Goal: Task Accomplishment & Management: Manage account settings

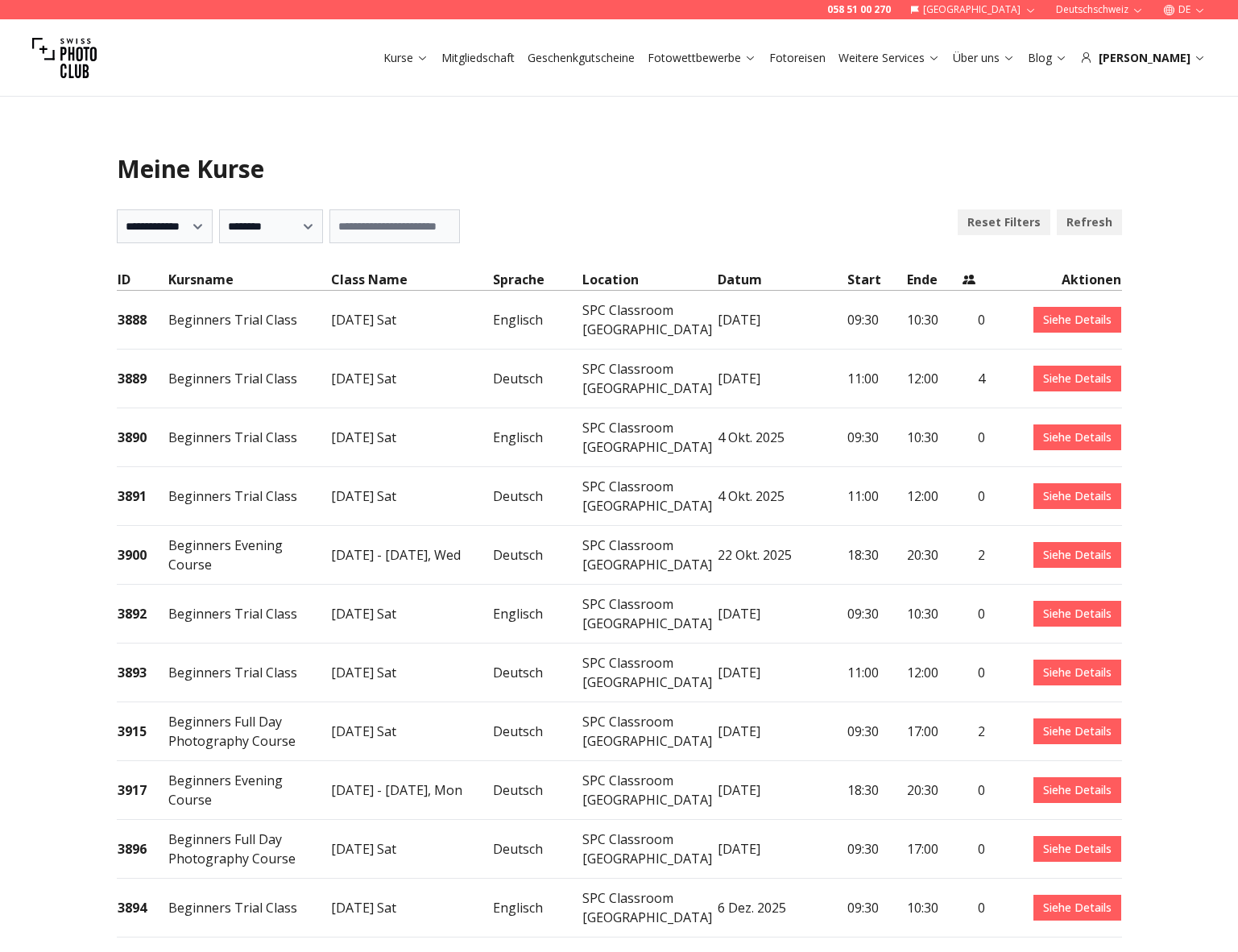
select select "***"
click at [1064, 366] on link "Siehe Details" at bounding box center [1077, 378] width 88 height 26
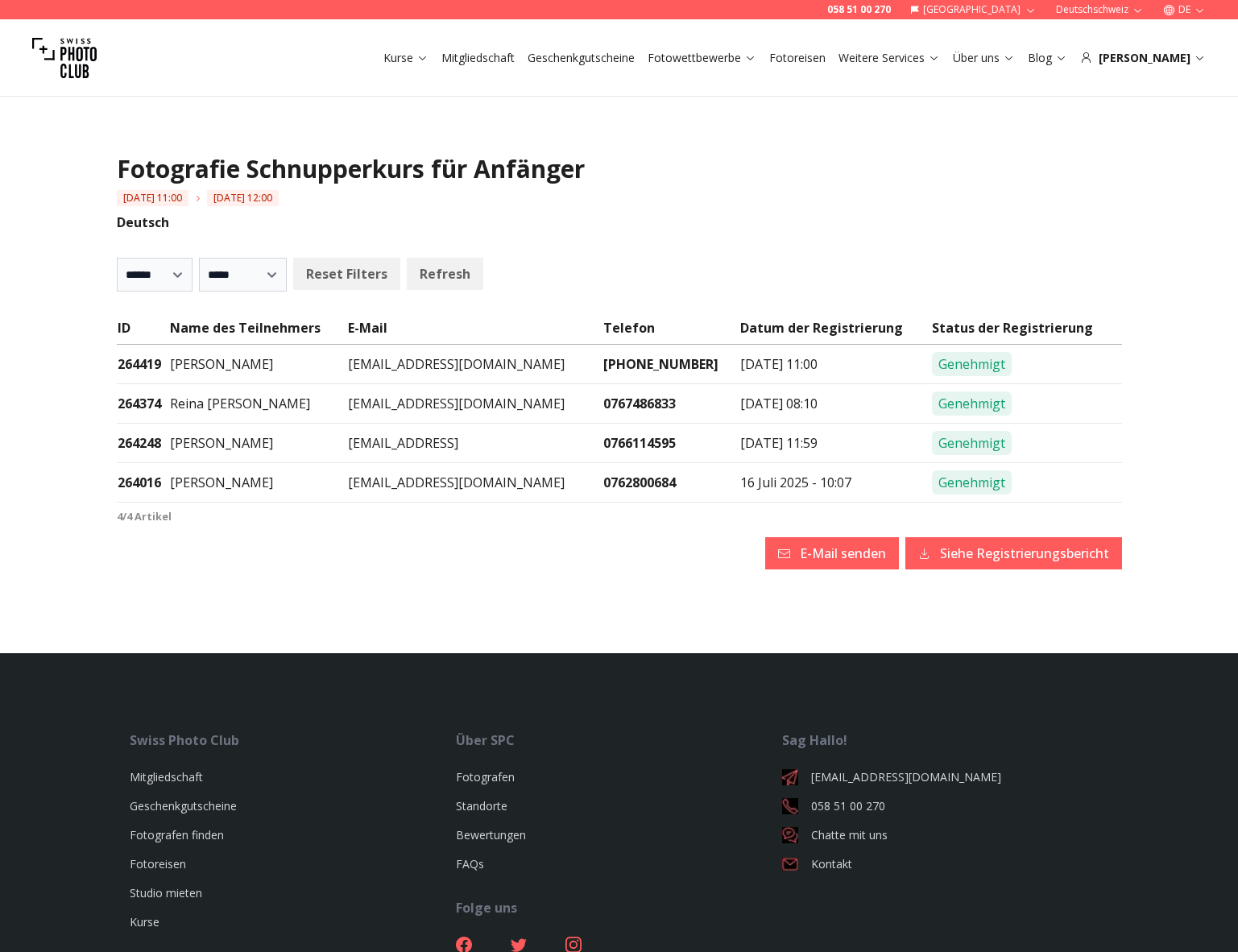
select select
drag, startPoint x: 501, startPoint y: 483, endPoint x: 353, endPoint y: 481, distance: 148.0
click at [353, 481] on tr "264016 [PERSON_NAME] [EMAIL_ADDRESS][DOMAIN_NAME] 0762800684 16 Juli 2025 - 10:…" at bounding box center [619, 483] width 1006 height 40
copy tr "[EMAIL_ADDRESS][DOMAIN_NAME]"
drag, startPoint x: 367, startPoint y: 445, endPoint x: 533, endPoint y: 434, distance: 166.4
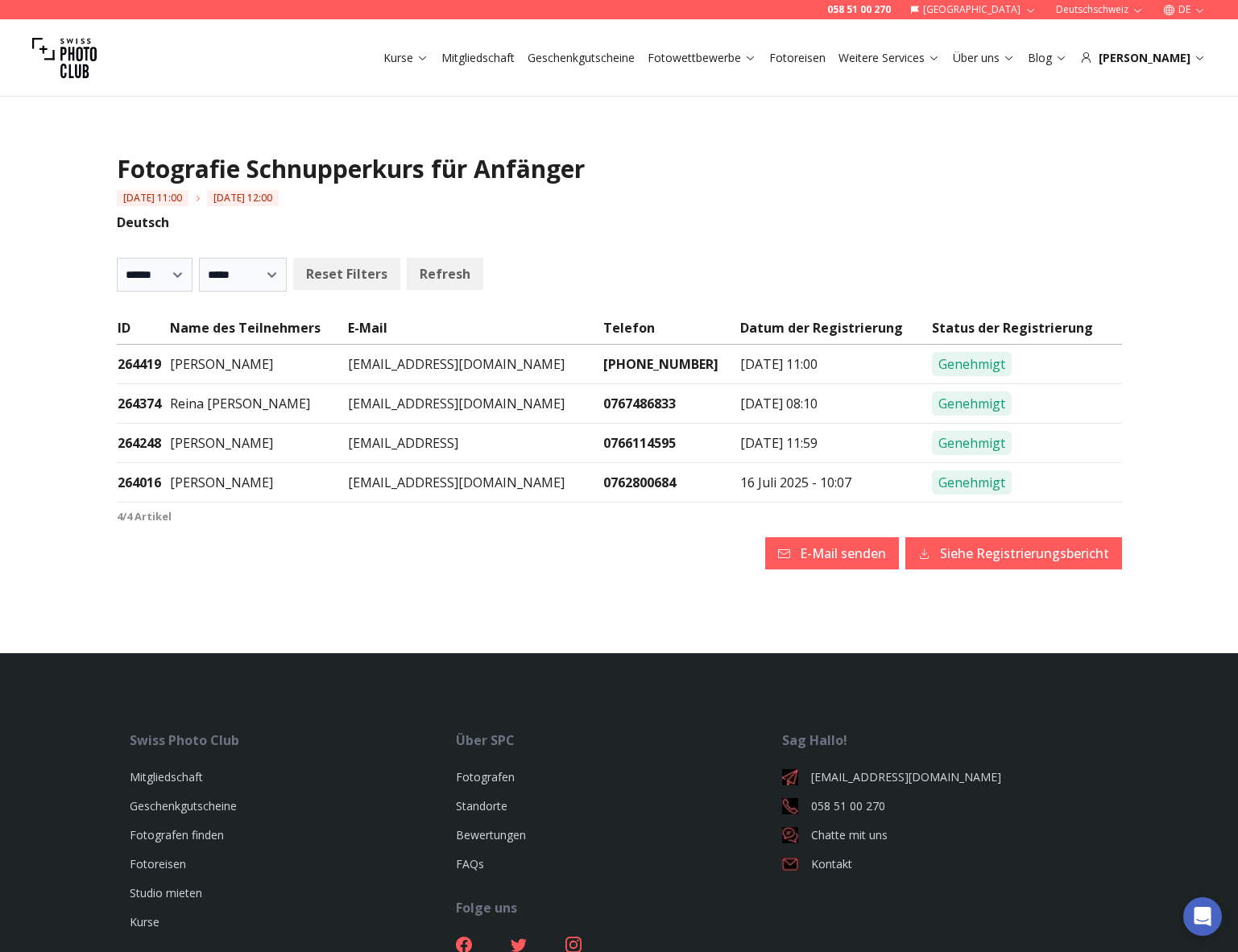
click at [533, 434] on td "[EMAIL_ADDRESS]" at bounding box center [475, 443] width 256 height 40
copy td "[EMAIL_ADDRESS]"
drag, startPoint x: 519, startPoint y: 402, endPoint x: 369, endPoint y: 415, distance: 150.6
click at [371, 411] on td "[EMAIL_ADDRESS][DOMAIN_NAME]" at bounding box center [475, 403] width 256 height 40
copy td "[EMAIL_ADDRESS][DOMAIN_NAME]"
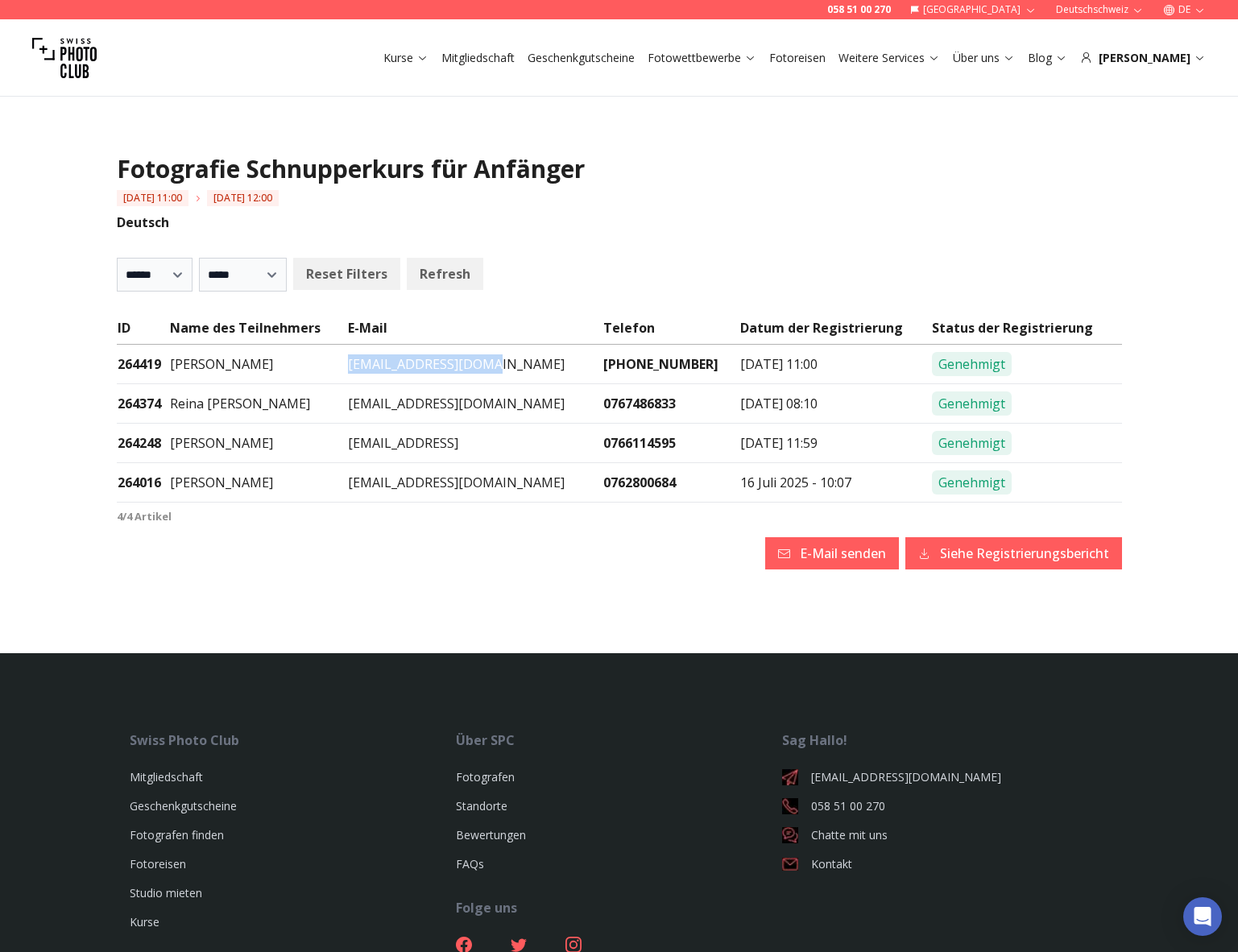
drag, startPoint x: 367, startPoint y: 363, endPoint x: 539, endPoint y: 361, distance: 172.0
click at [539, 361] on td "[EMAIL_ADDRESS][DOMAIN_NAME]" at bounding box center [475, 364] width 256 height 40
copy td "[EMAIL_ADDRESS][DOMAIN_NAME]"
click at [975, 547] on button "Siehe Registrierungsbericht" at bounding box center [1013, 552] width 217 height 32
